Goal: Information Seeking & Learning: Learn about a topic

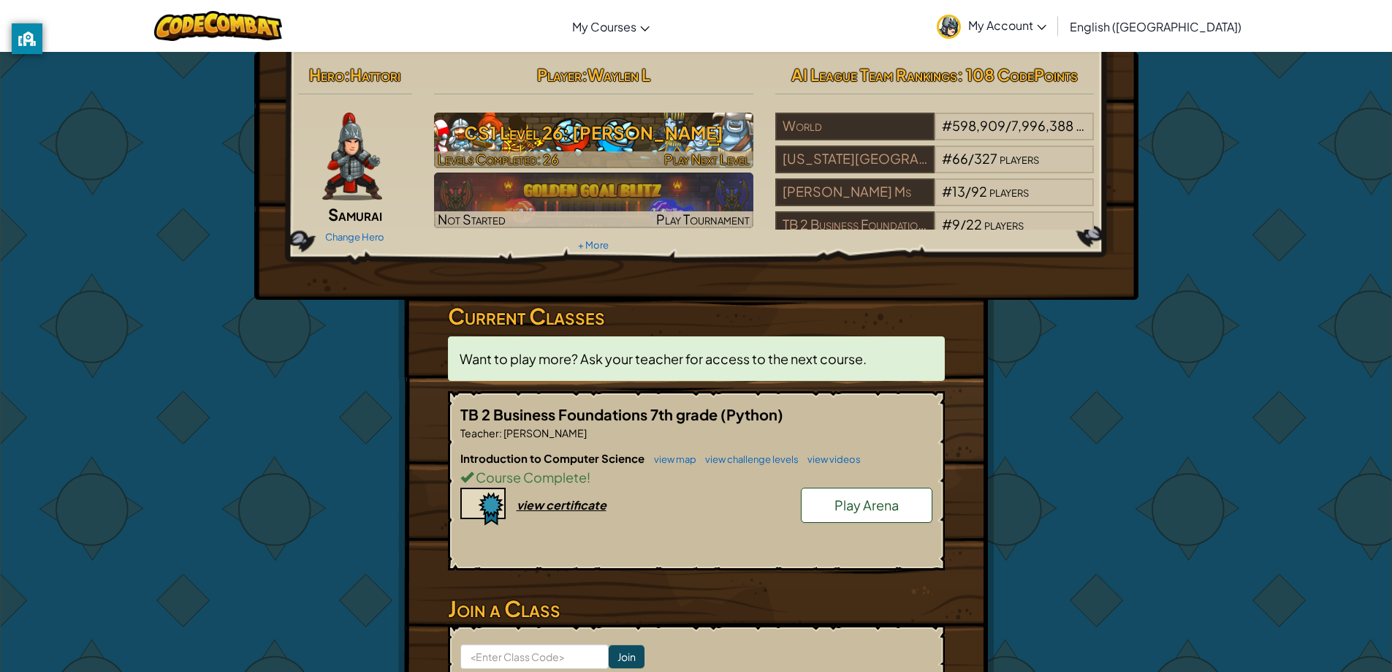
click at [569, 144] on h3 "CS1 Level 26: [PERSON_NAME]" at bounding box center [593, 132] width 319 height 33
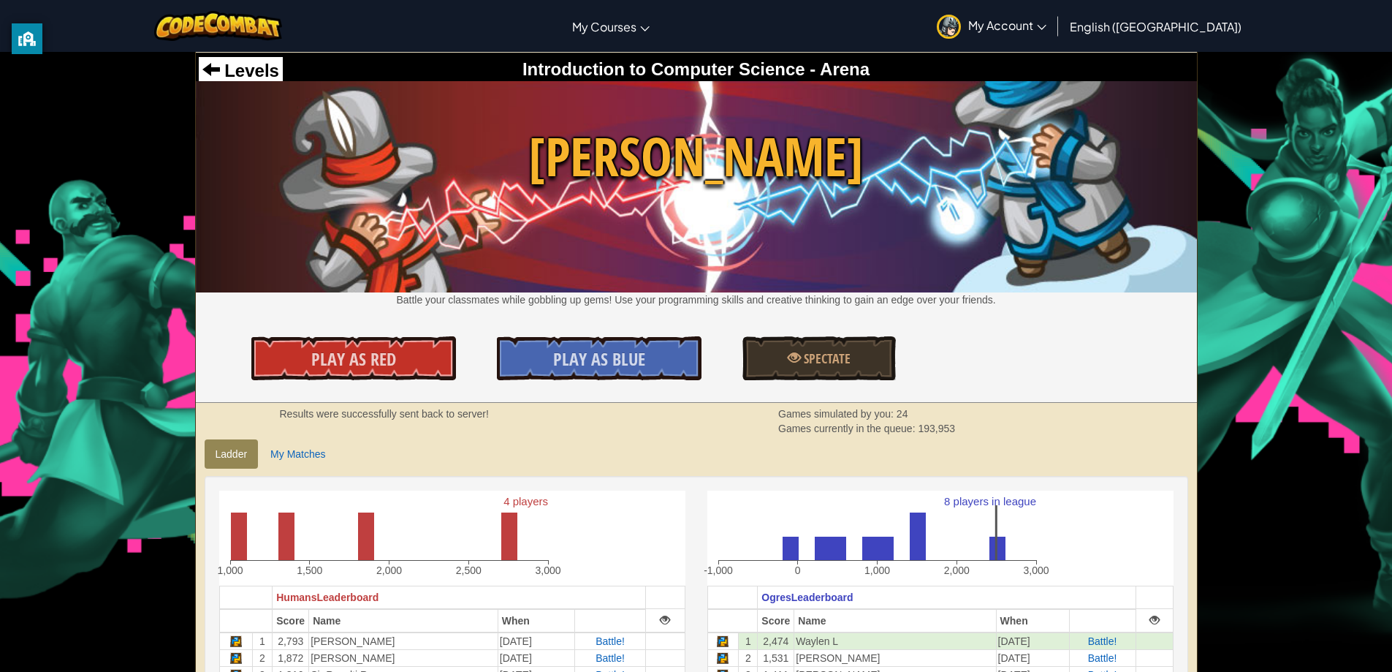
drag, startPoint x: 221, startPoint y: 52, endPoint x: 234, endPoint y: 69, distance: 21.3
click at [224, 53] on div "Levels Introduction to Computer Science - Arena Wakka Maul Battle your classmat…" at bounding box center [696, 437] width 1003 height 779
click at [245, 63] on span "Levels" at bounding box center [249, 71] width 59 height 20
